Goal: Obtain resource: Download file/media

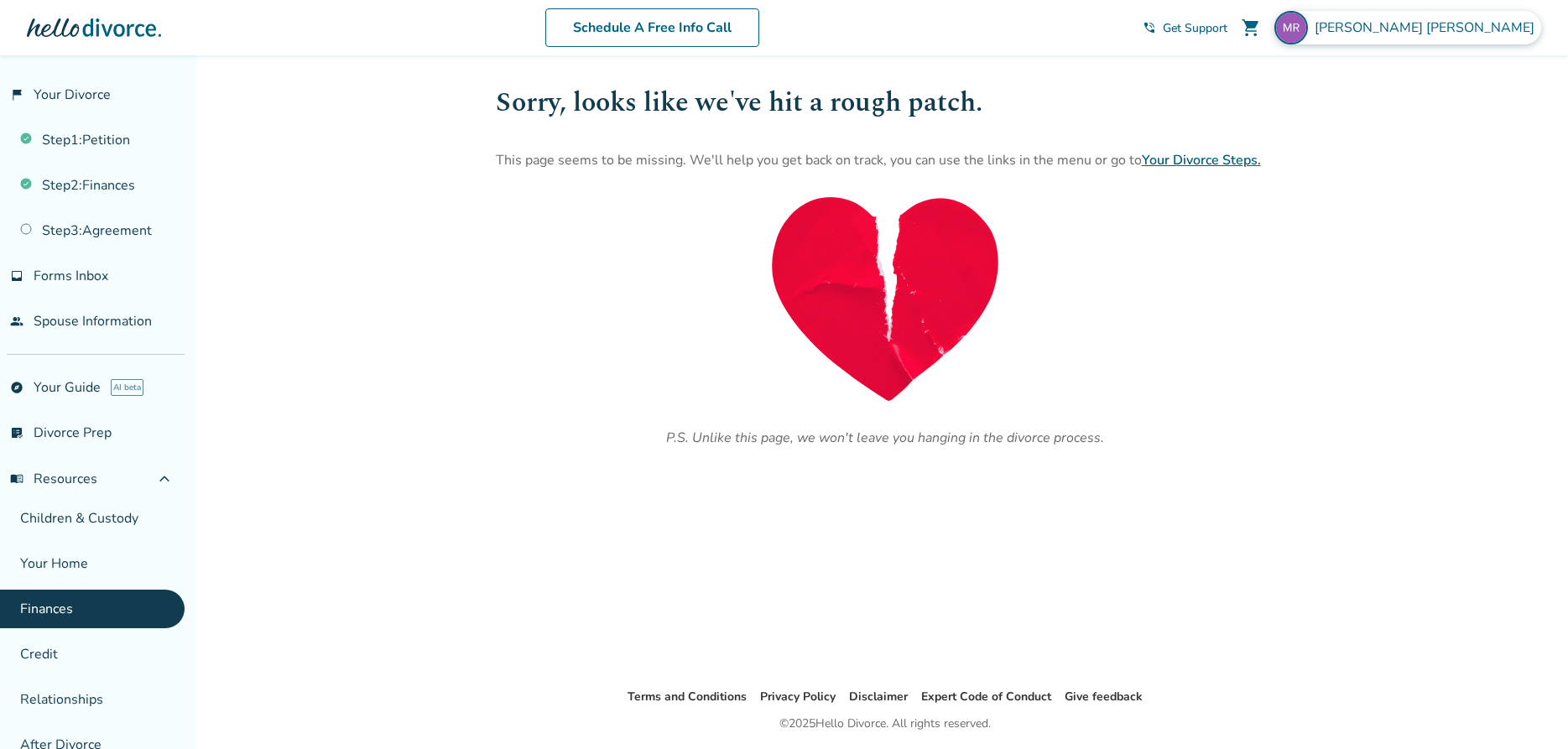
click at [1483, 31] on span "[PERSON_NAME]" at bounding box center [1427, 27] width 227 height 18
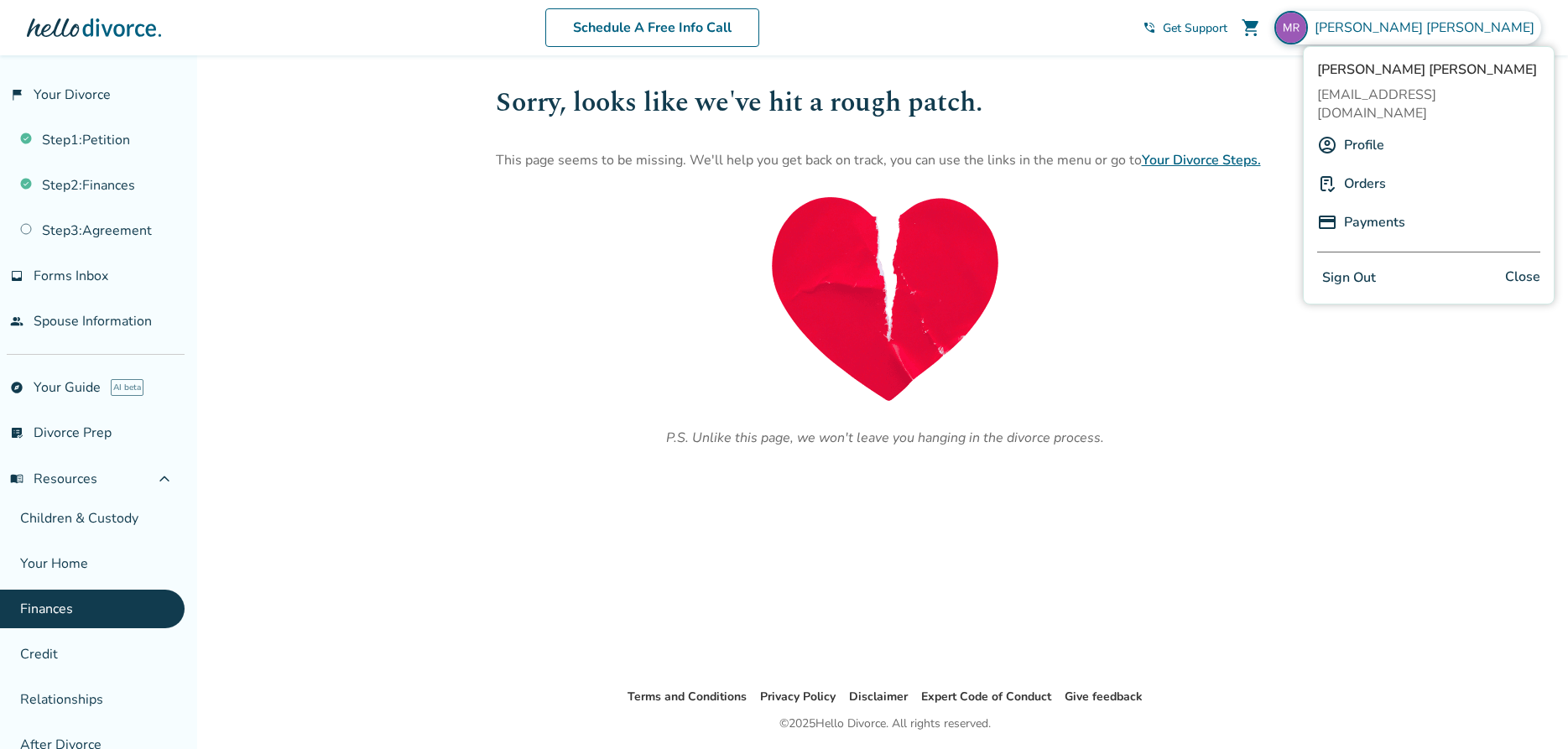
click at [1360, 129] on link "Profile" at bounding box center [1364, 145] width 40 height 32
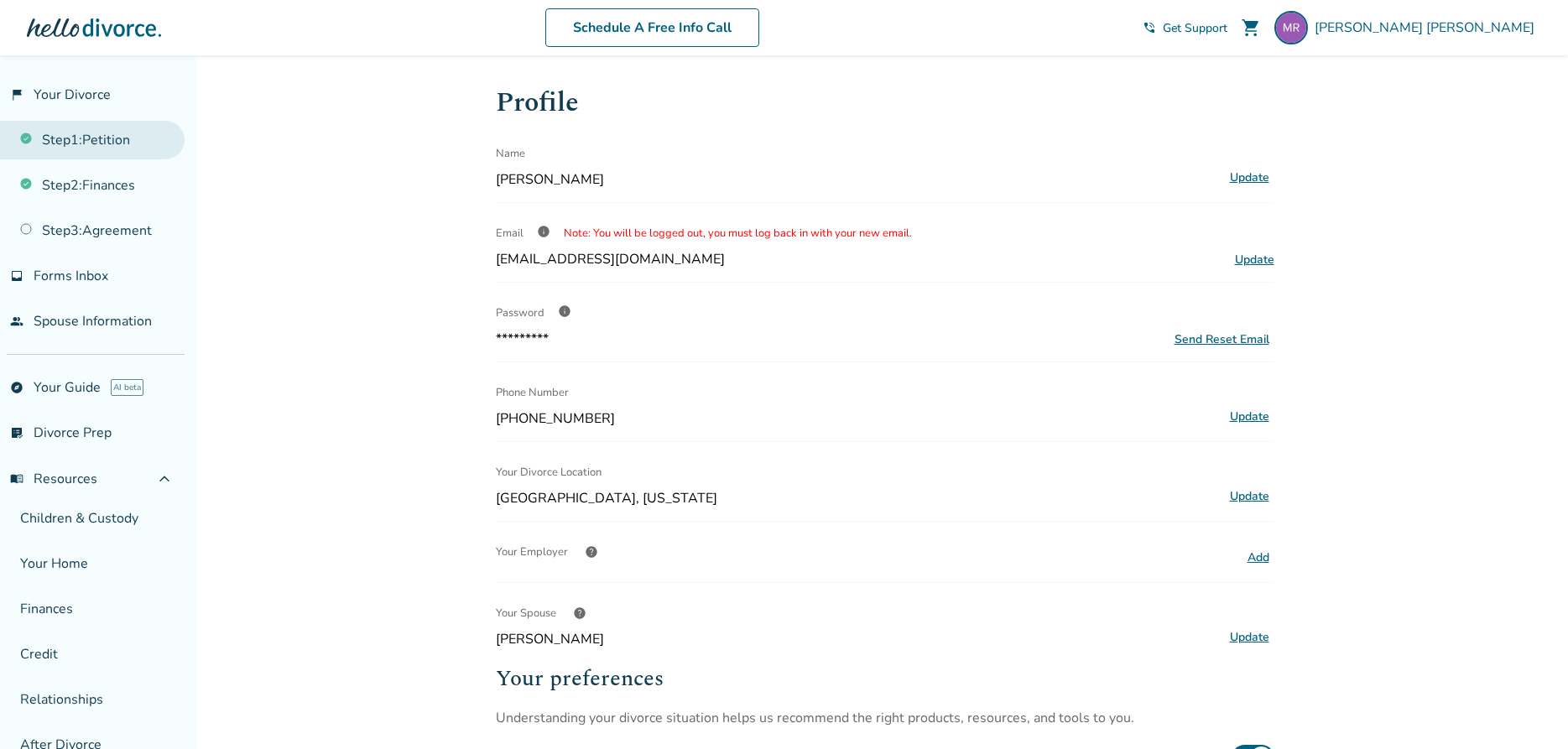
click at [107, 144] on link "Step 1 : Petition" at bounding box center [92, 140] width 185 height 39
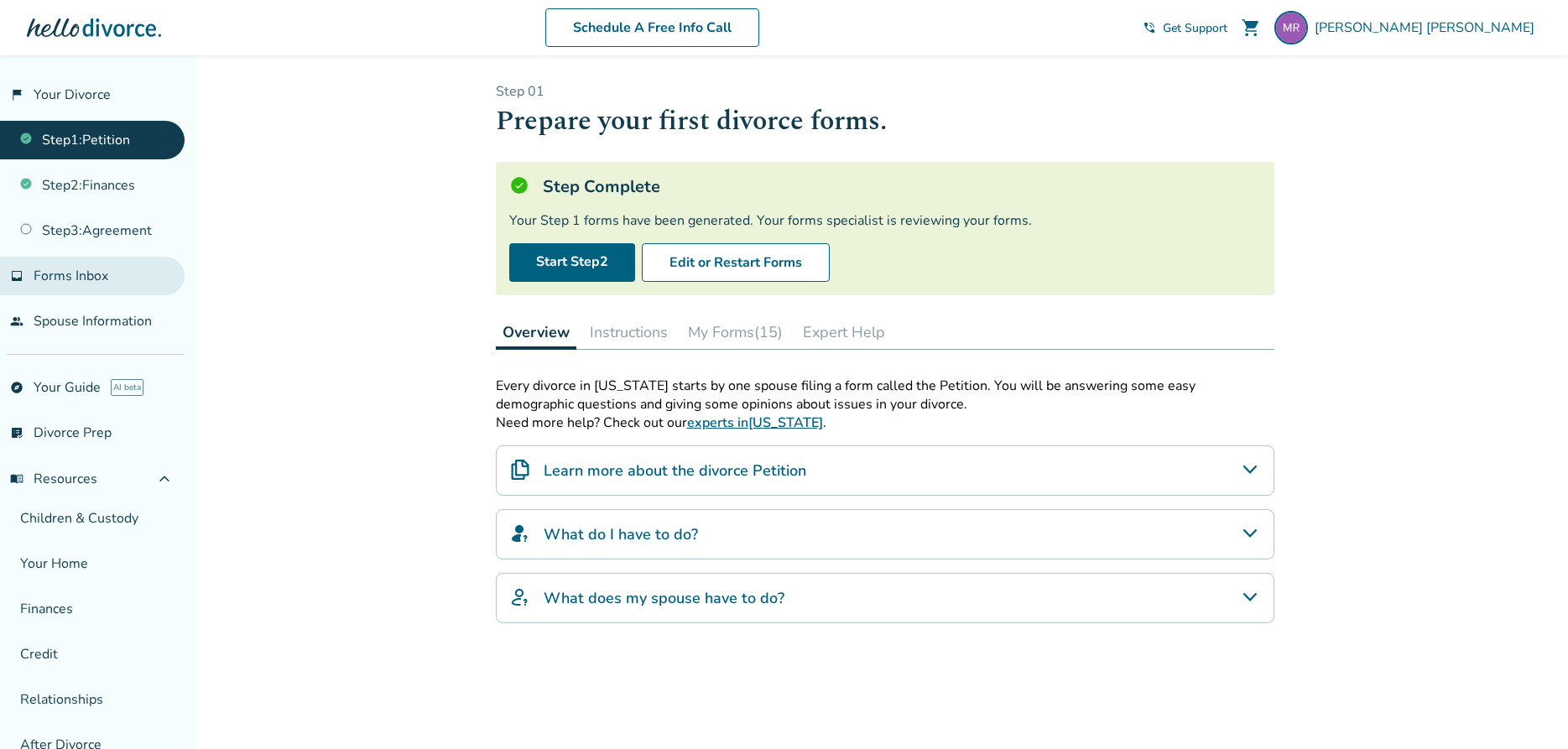
click at [99, 274] on span "Forms Inbox" at bounding box center [71, 276] width 75 height 18
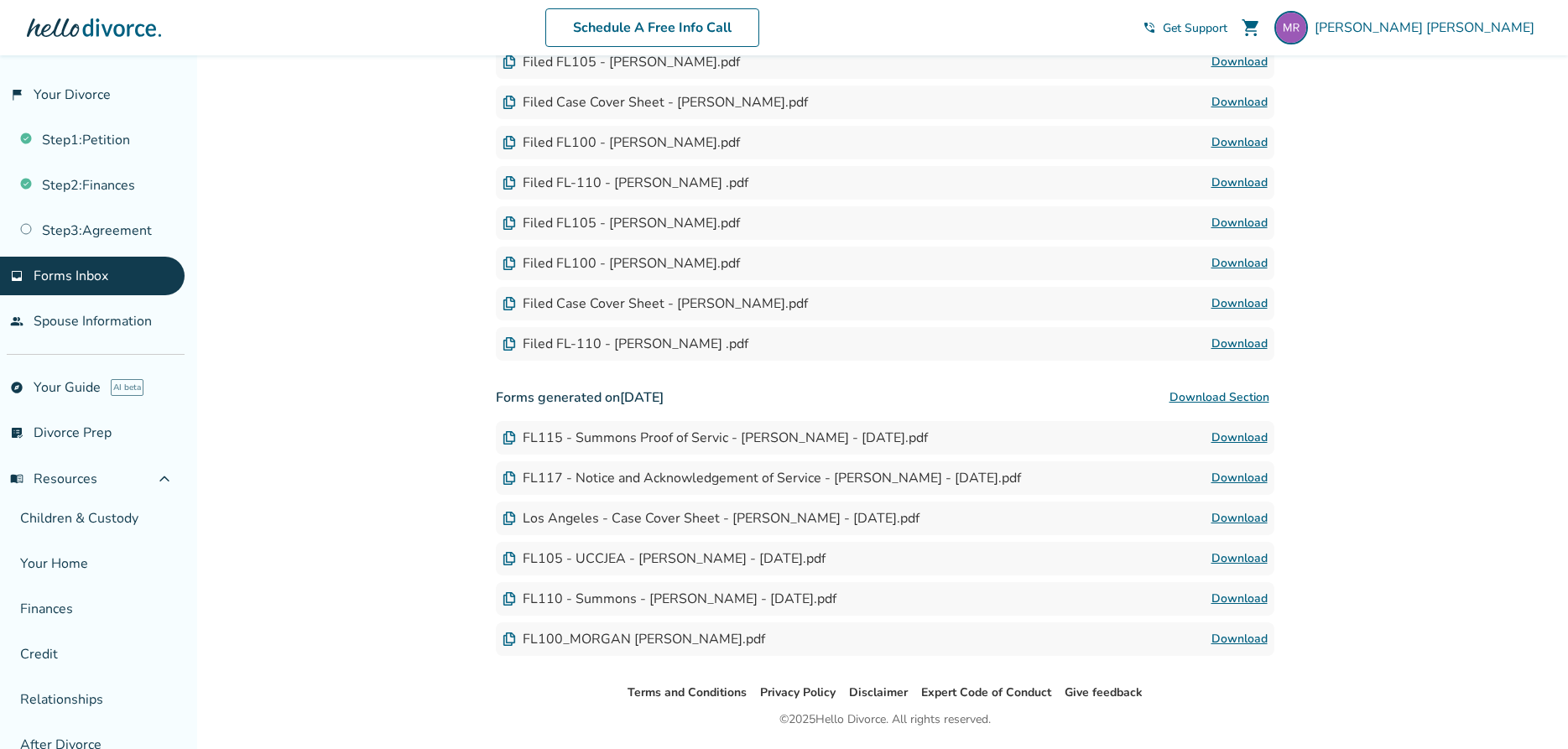
scroll to position [343, 0]
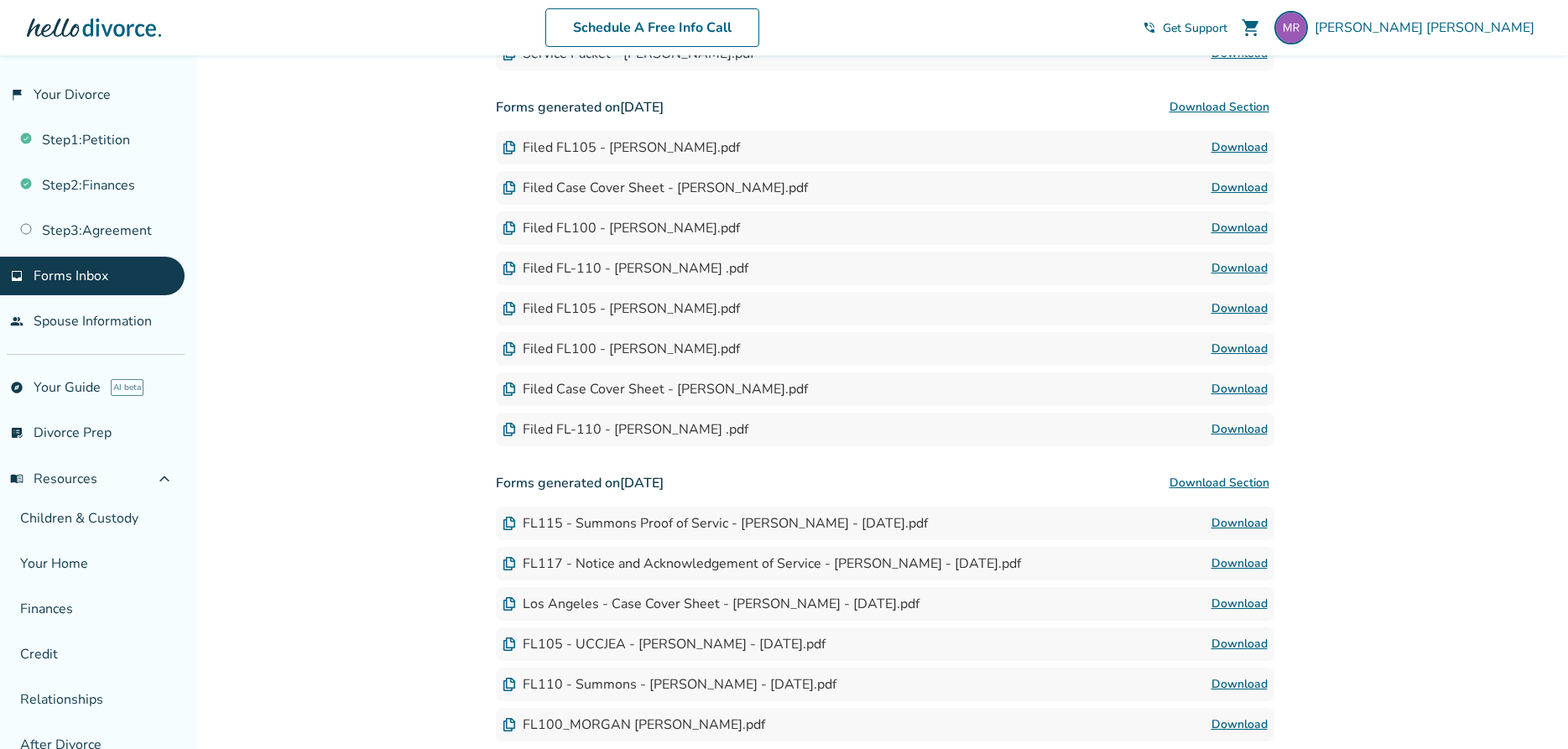
click at [700, 226] on div "Filed FL100 - [PERSON_NAME].pdf" at bounding box center [621, 228] width 238 height 18
click at [507, 229] on img at bounding box center [508, 228] width 13 height 13
click at [1223, 231] on link "Download" at bounding box center [1239, 228] width 56 height 20
